Goal: Find specific page/section: Find specific page/section

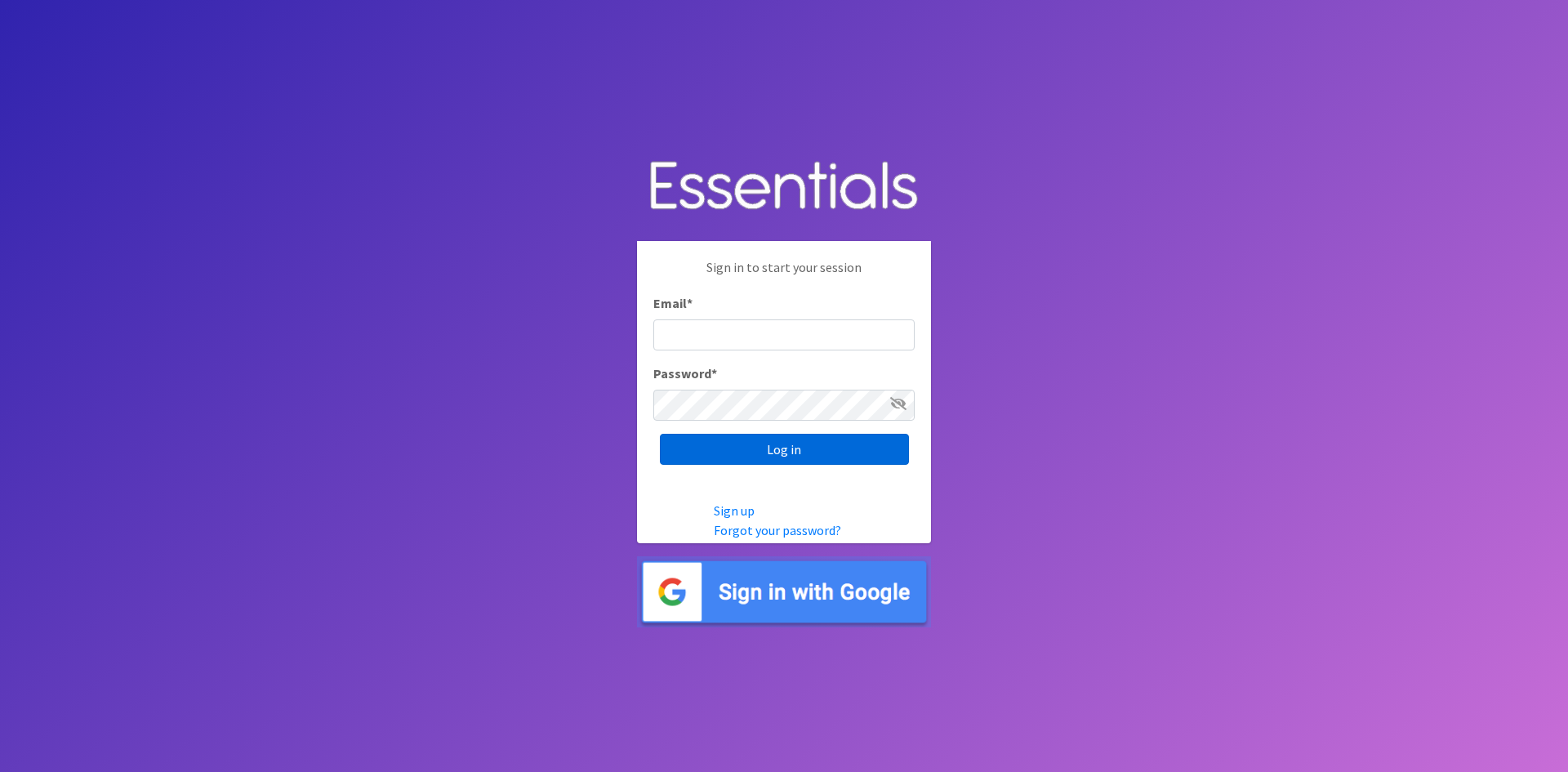
type input "analisacantu@austindiapers.org"
click at [847, 445] on input "Log in" at bounding box center [784, 449] width 249 height 31
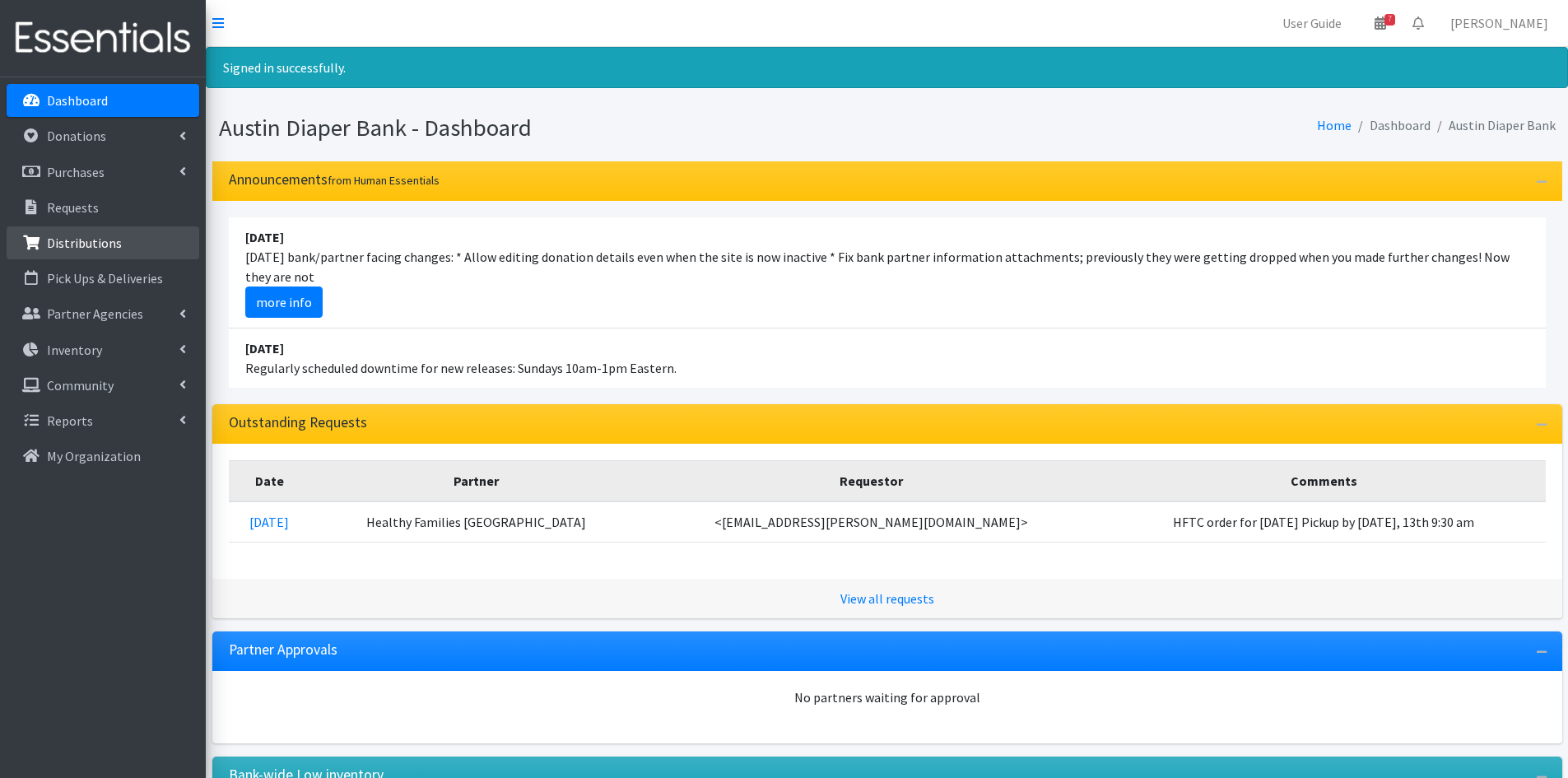
click at [78, 242] on p "Distributions" at bounding box center [84, 242] width 75 height 16
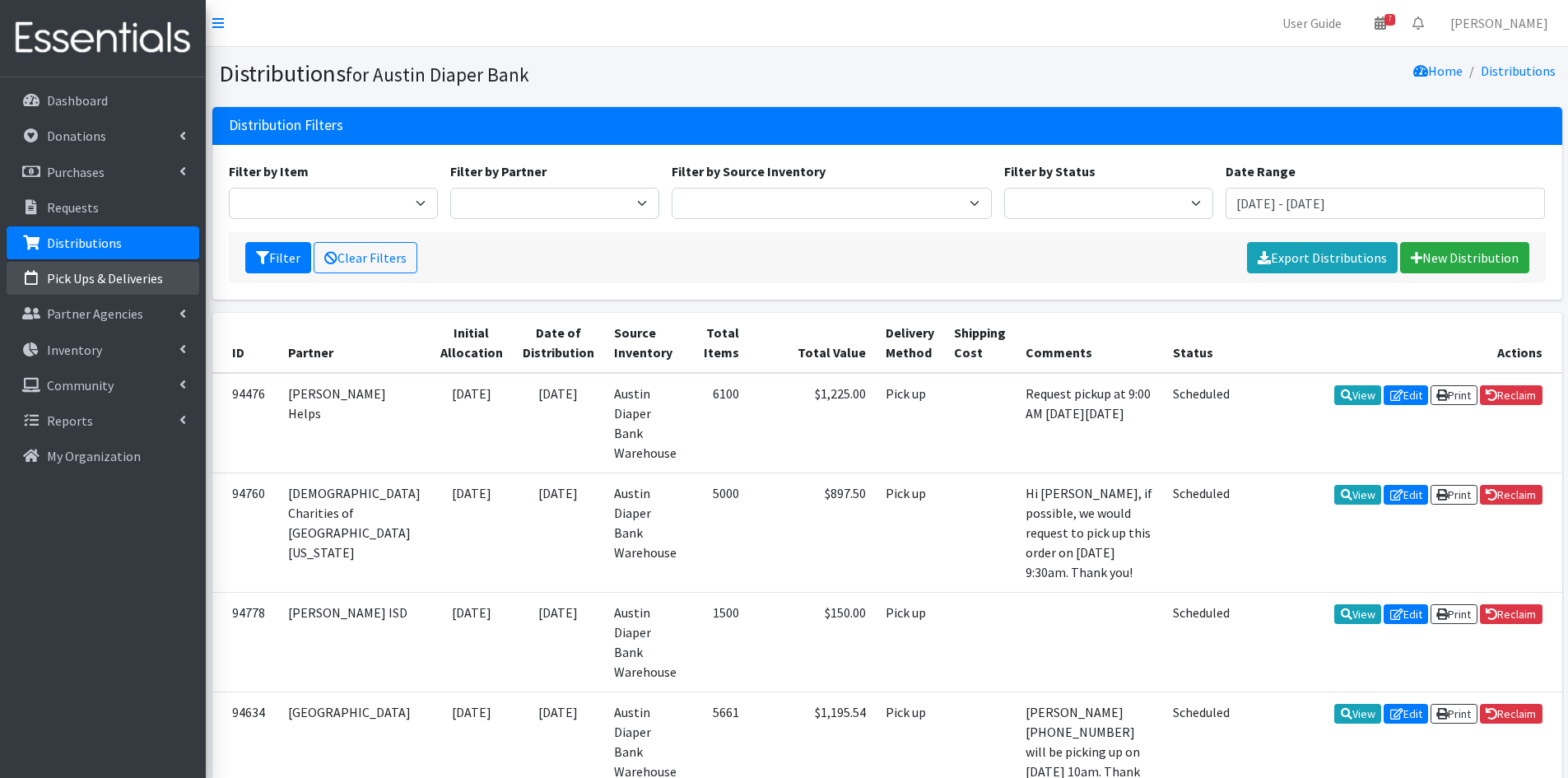
drag, startPoint x: 104, startPoint y: 278, endPoint x: 110, endPoint y: 294, distance: 17.1
click at [102, 278] on p "Pick Ups & Deliveries" at bounding box center [104, 277] width 116 height 16
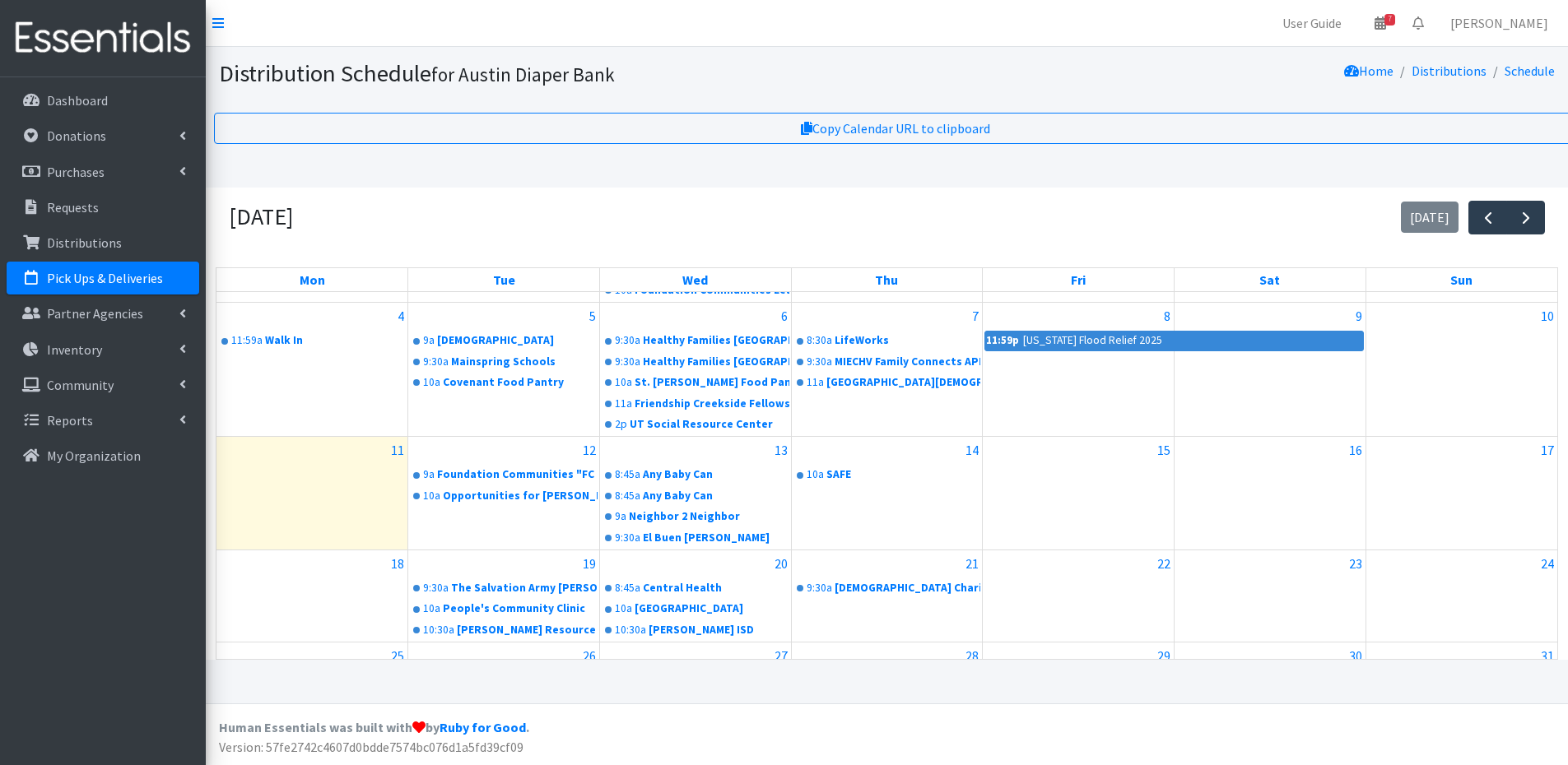
scroll to position [205, 0]
